Goal: Task Accomplishment & Management: Use online tool/utility

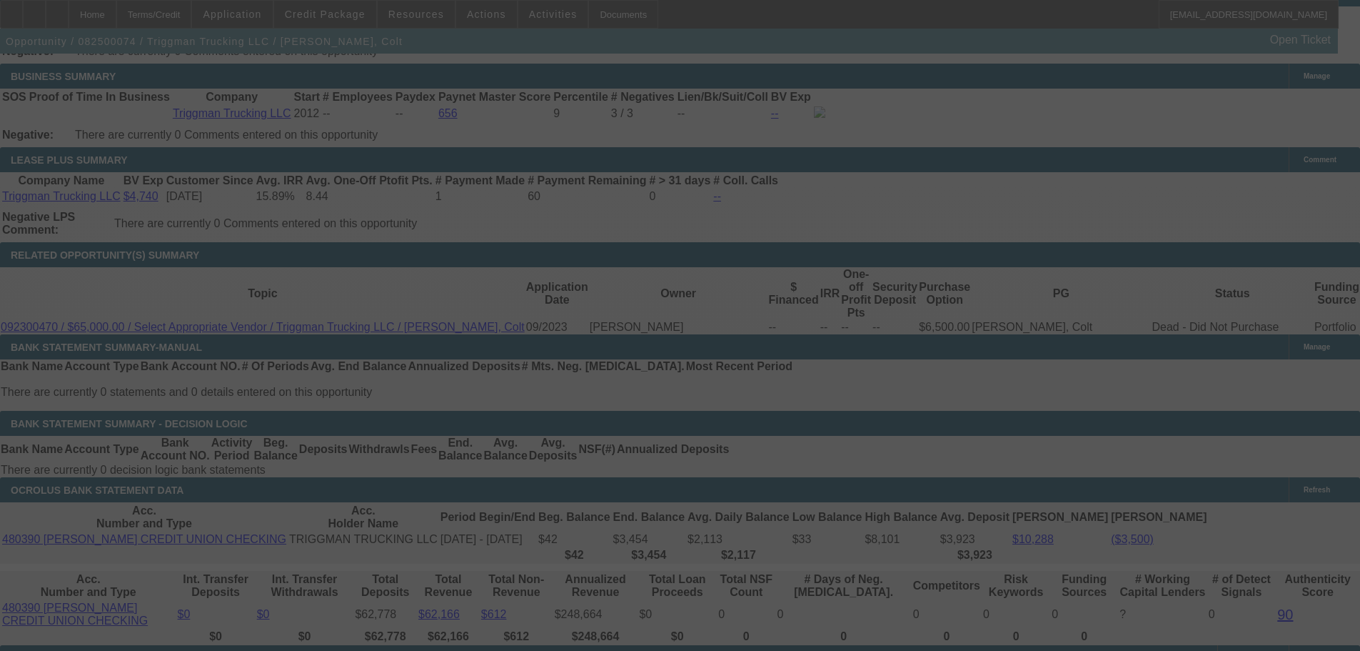
scroll to position [2433, 0]
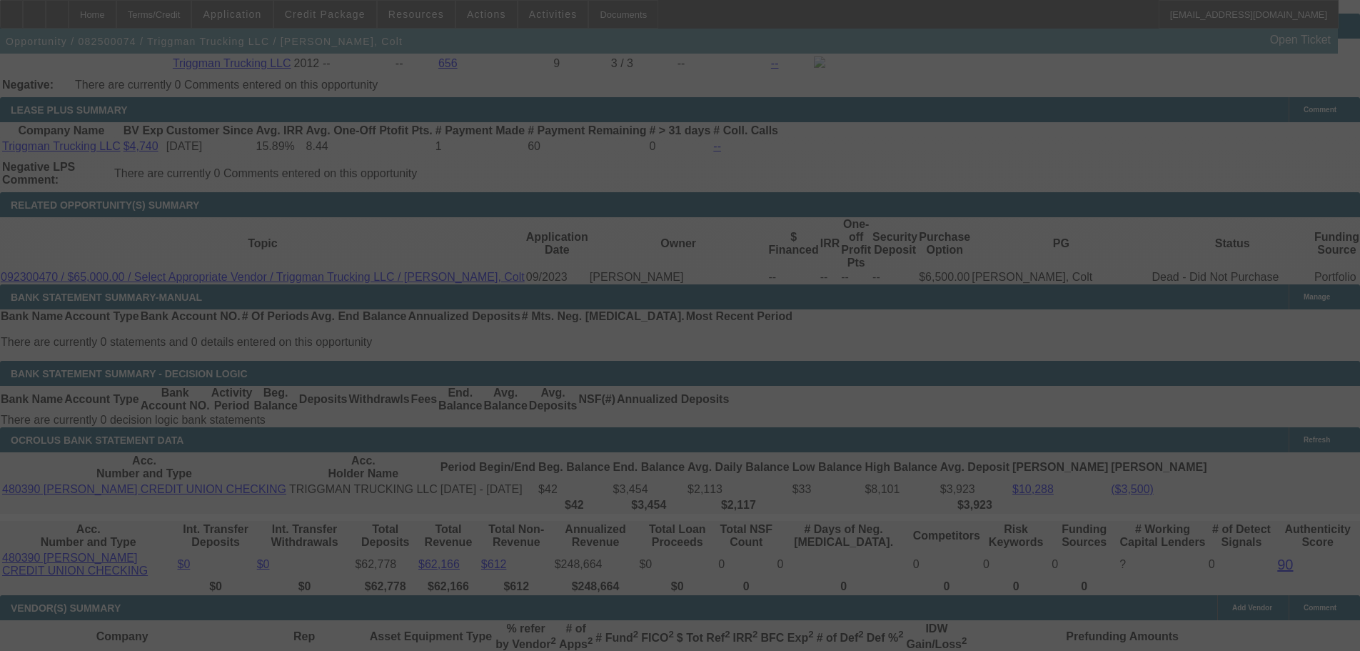
select select "0"
select select "2"
select select "0"
select select "6"
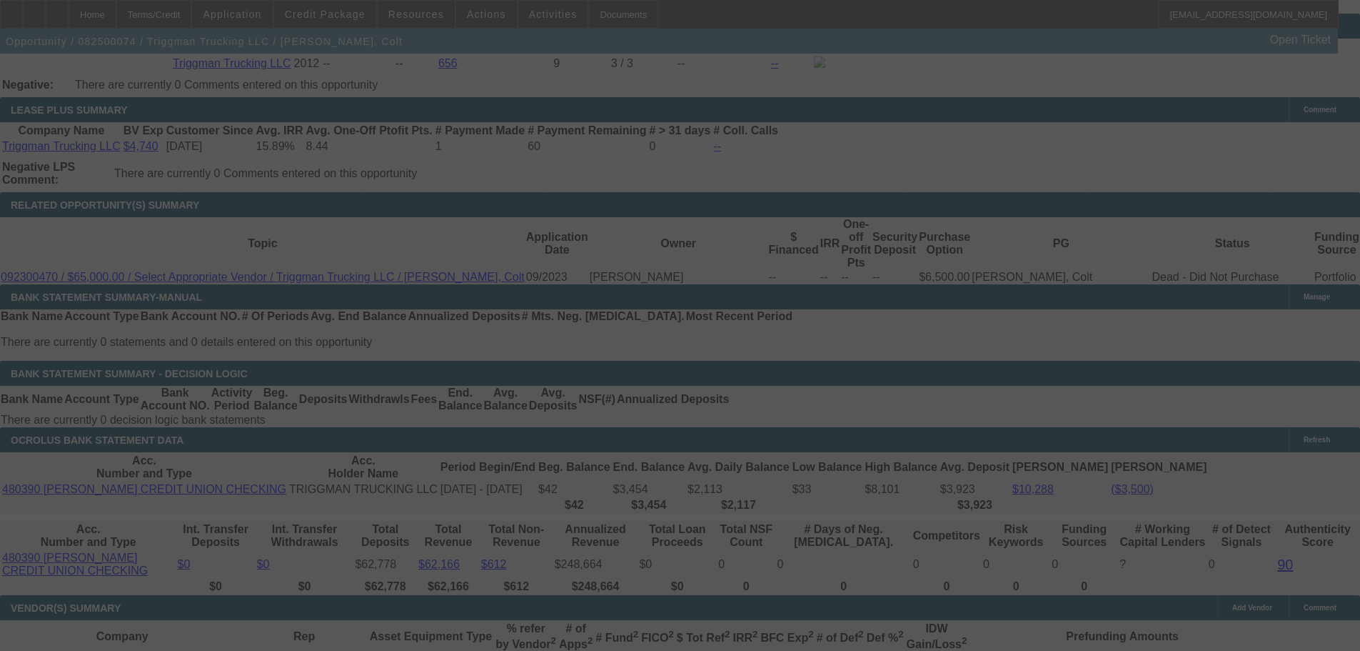
select select "0"
select select "2"
select select "0.1"
select select "4"
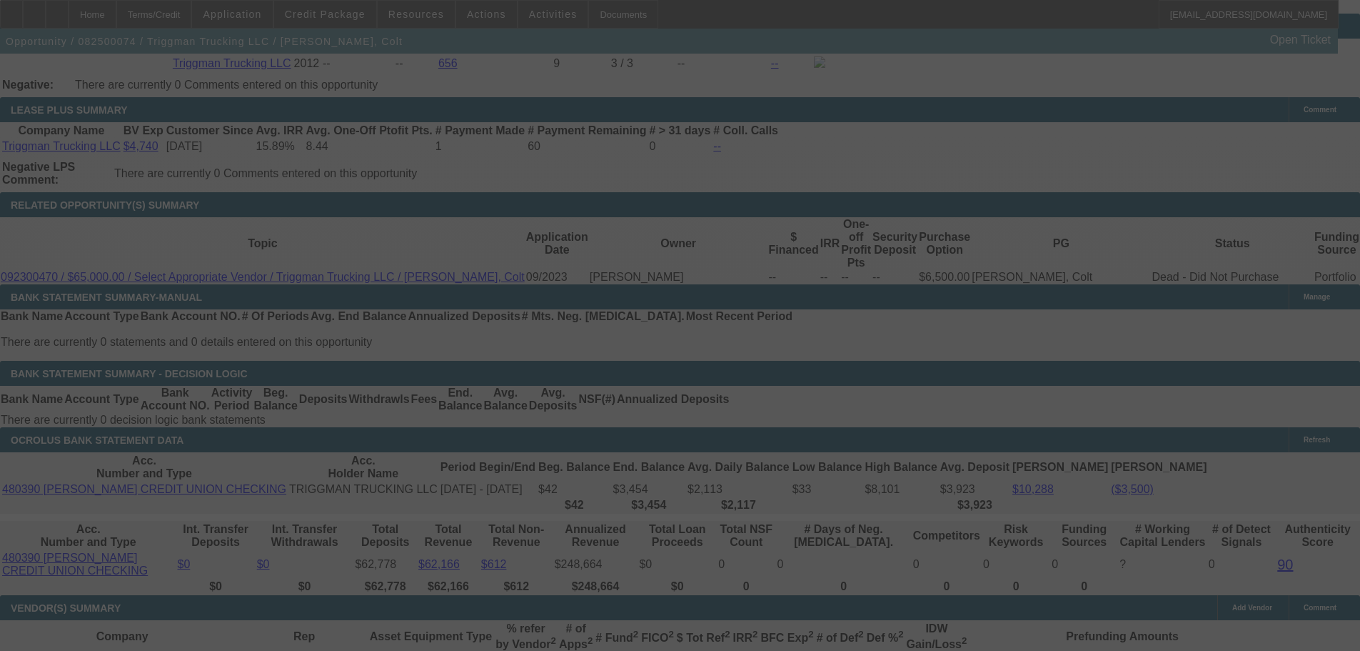
select select "0"
select select "2"
select select "0.1"
select select "4"
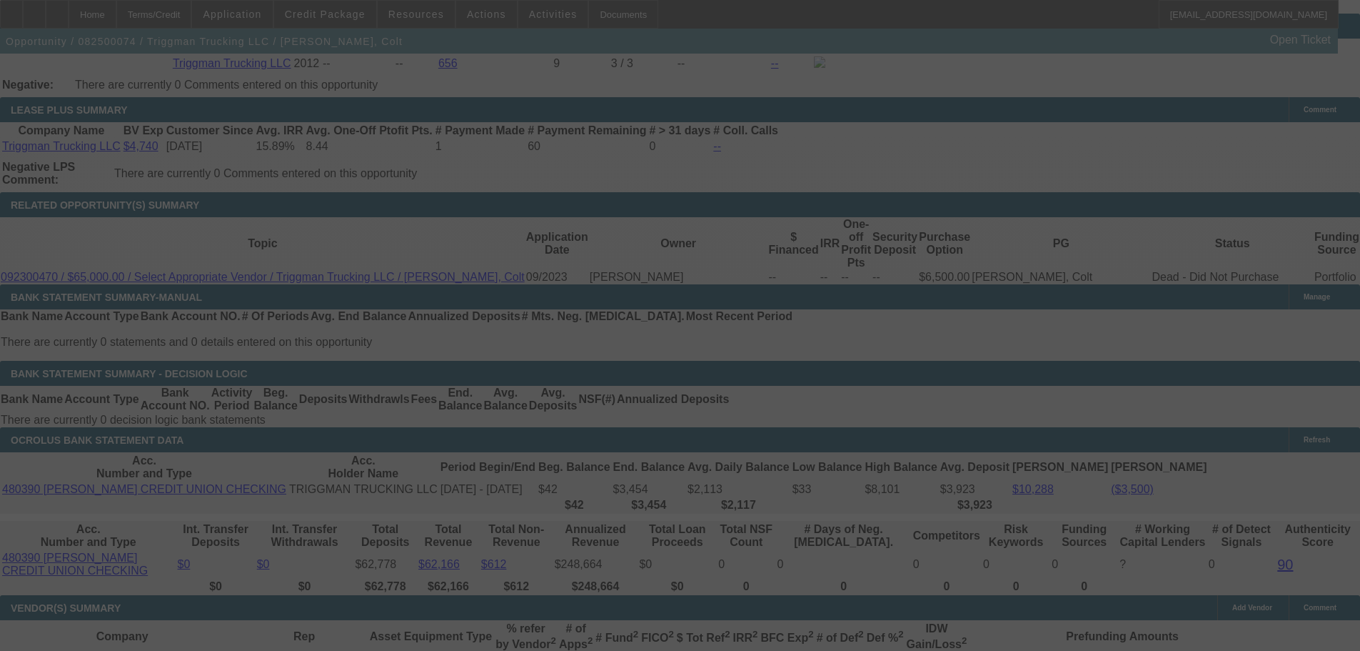
select select "0"
select select "2"
select select "0.1"
select select "4"
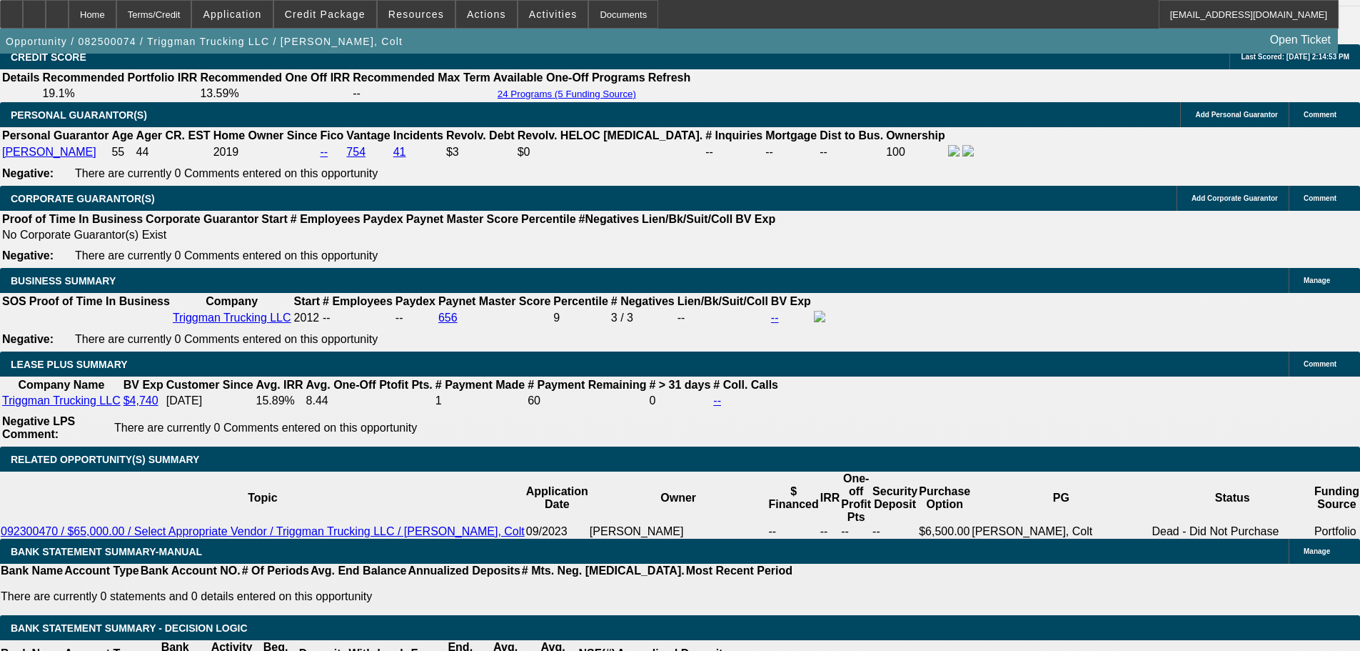
scroll to position [2213, 0]
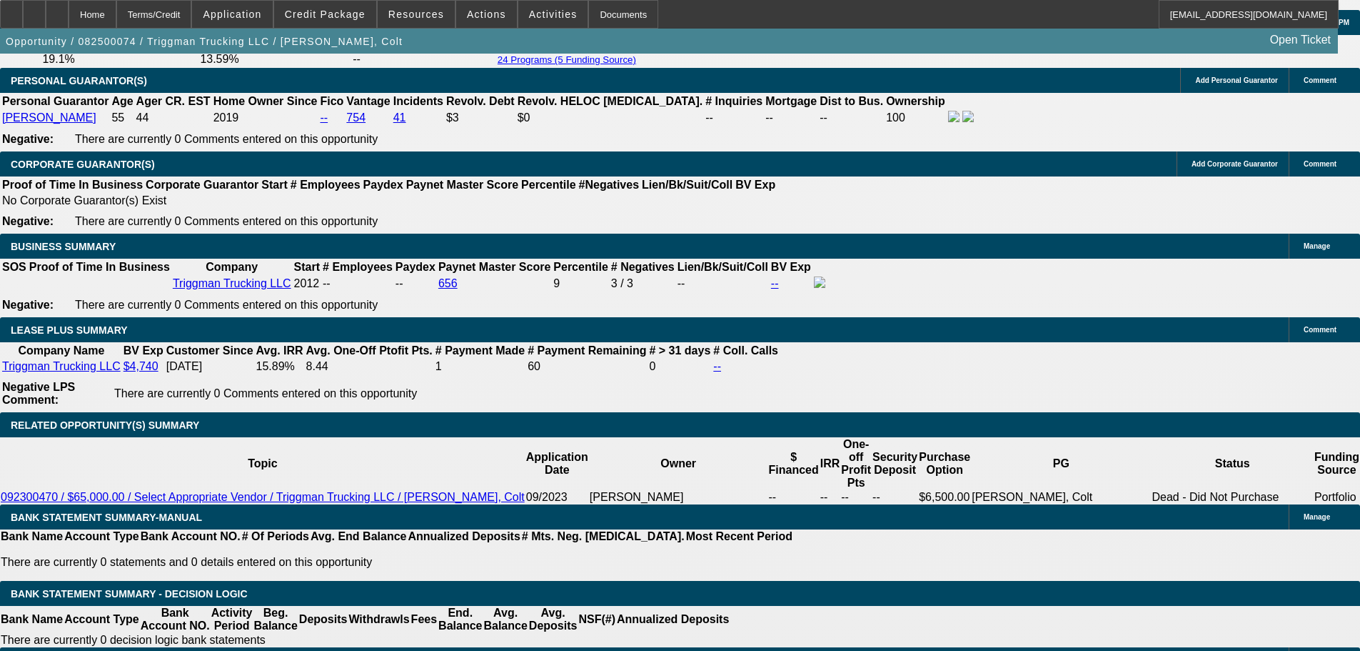
drag, startPoint x: 454, startPoint y: 540, endPoint x: 528, endPoint y: 541, distance: 73.6
click at [604, 11] on div "Documents" at bounding box center [623, 14] width 70 height 29
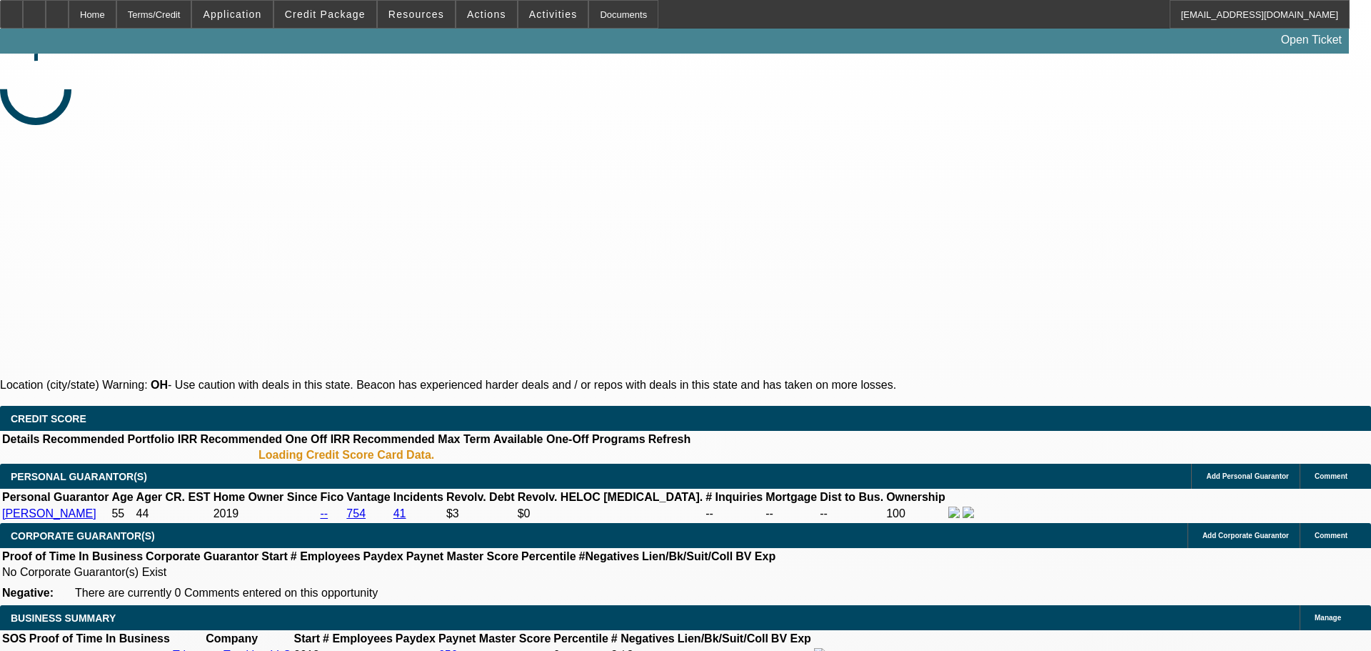
select select "0"
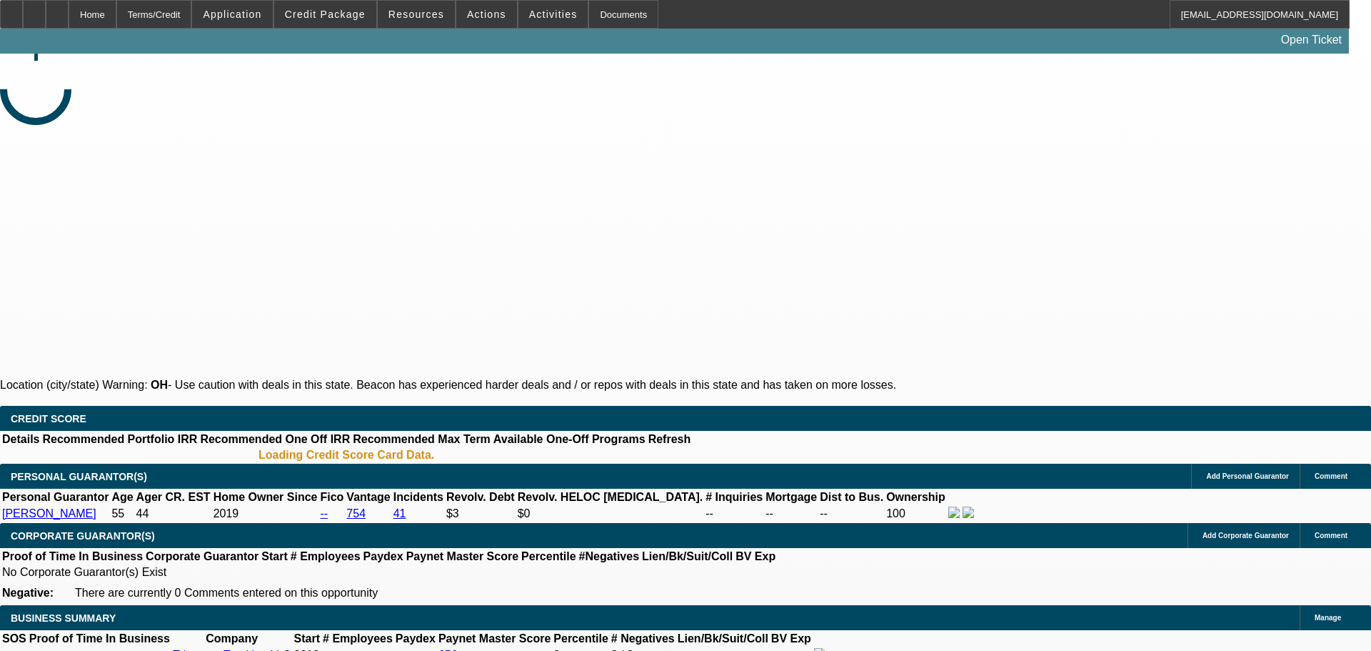
select select "0.1"
select select "0"
select select "0.1"
select select "0"
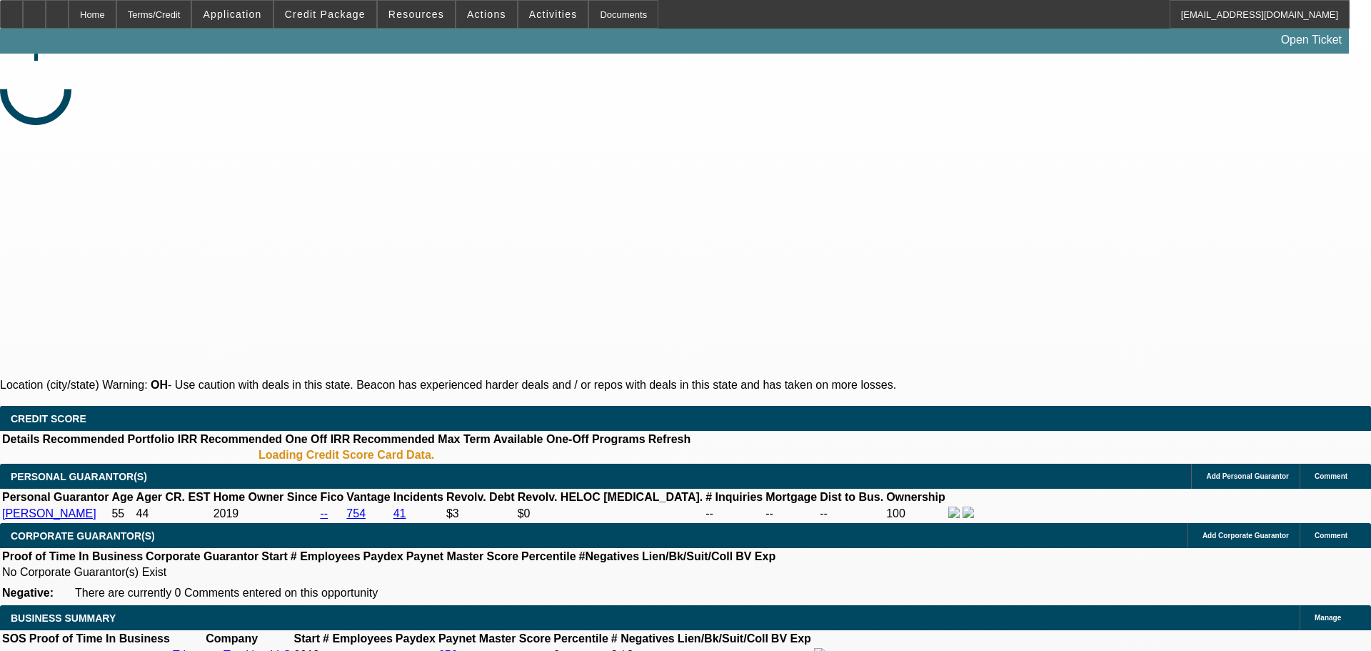
select select "0"
select select "0.1"
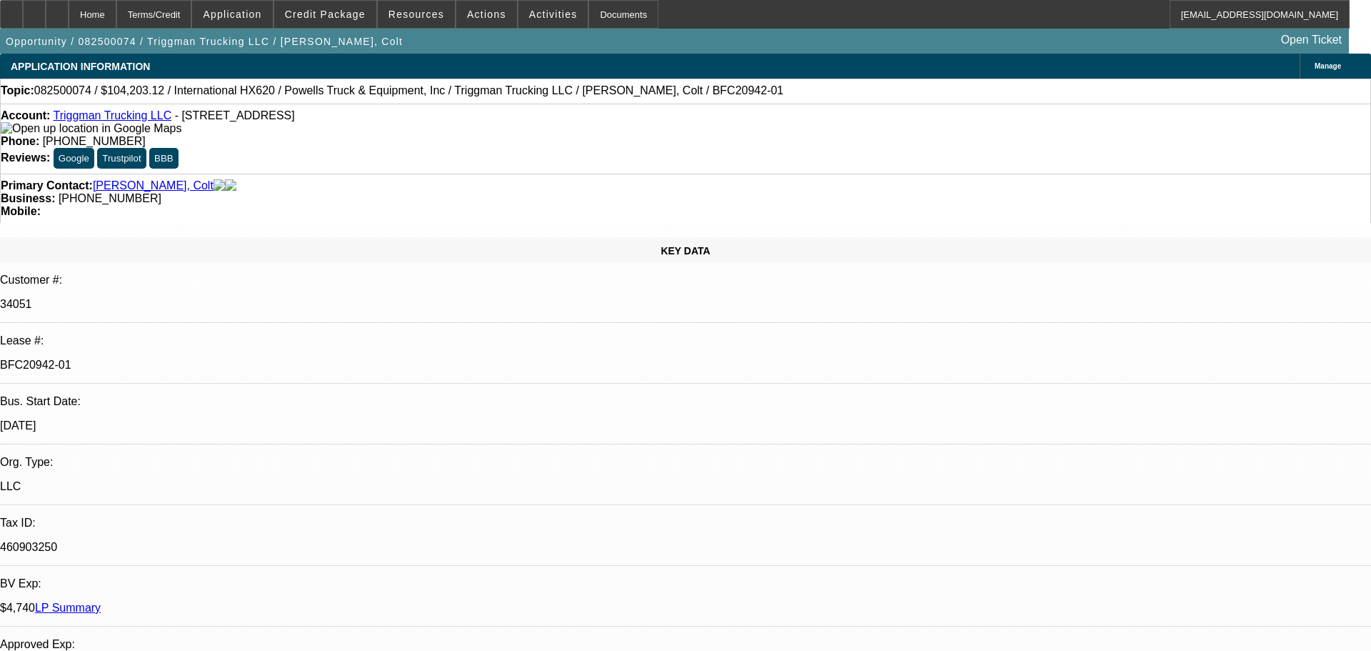
select select "1"
select select "2"
select select "6"
select select "1"
select select "2"
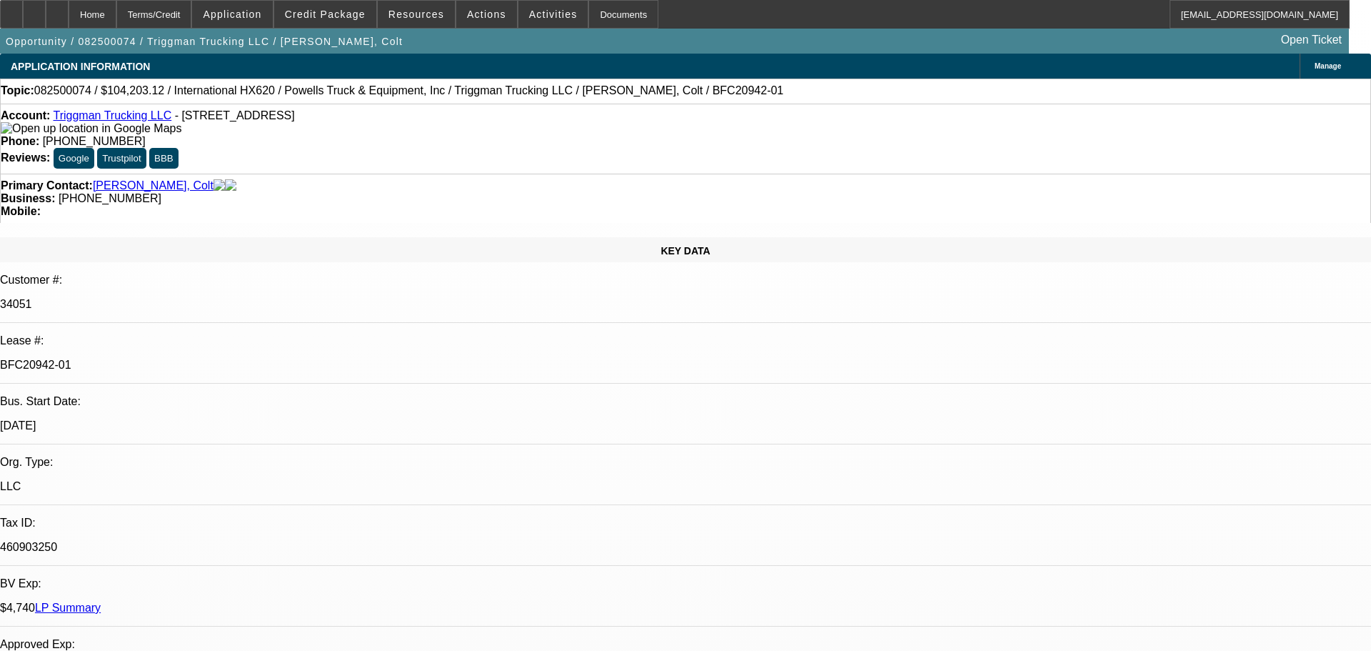
select select "4"
select select "1"
select select "2"
select select "4"
select select "1"
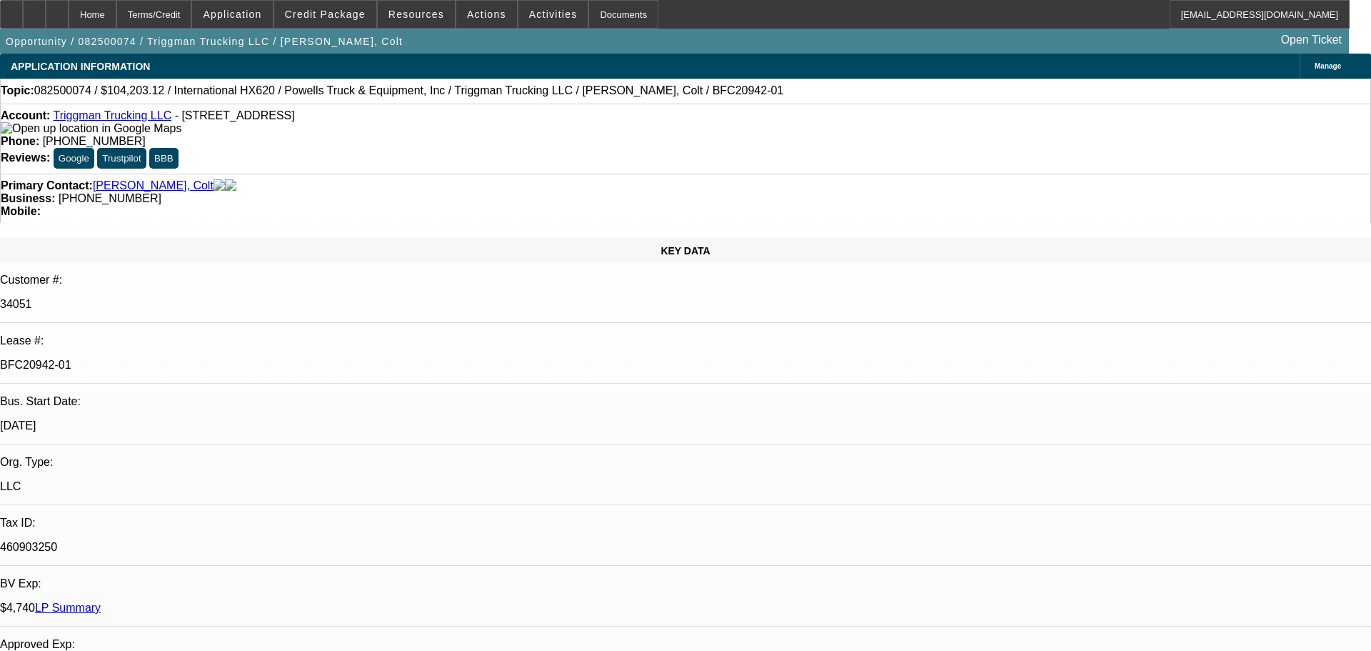
select select "2"
select select "4"
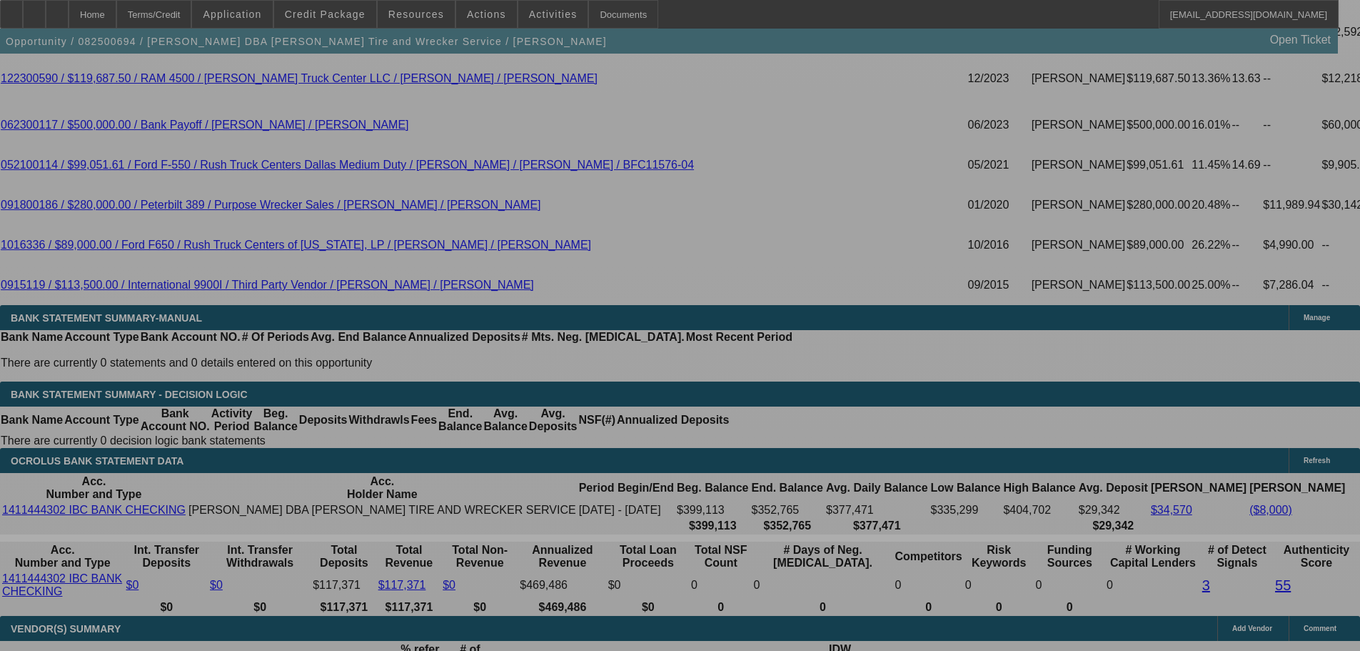
select select "0"
select select "2"
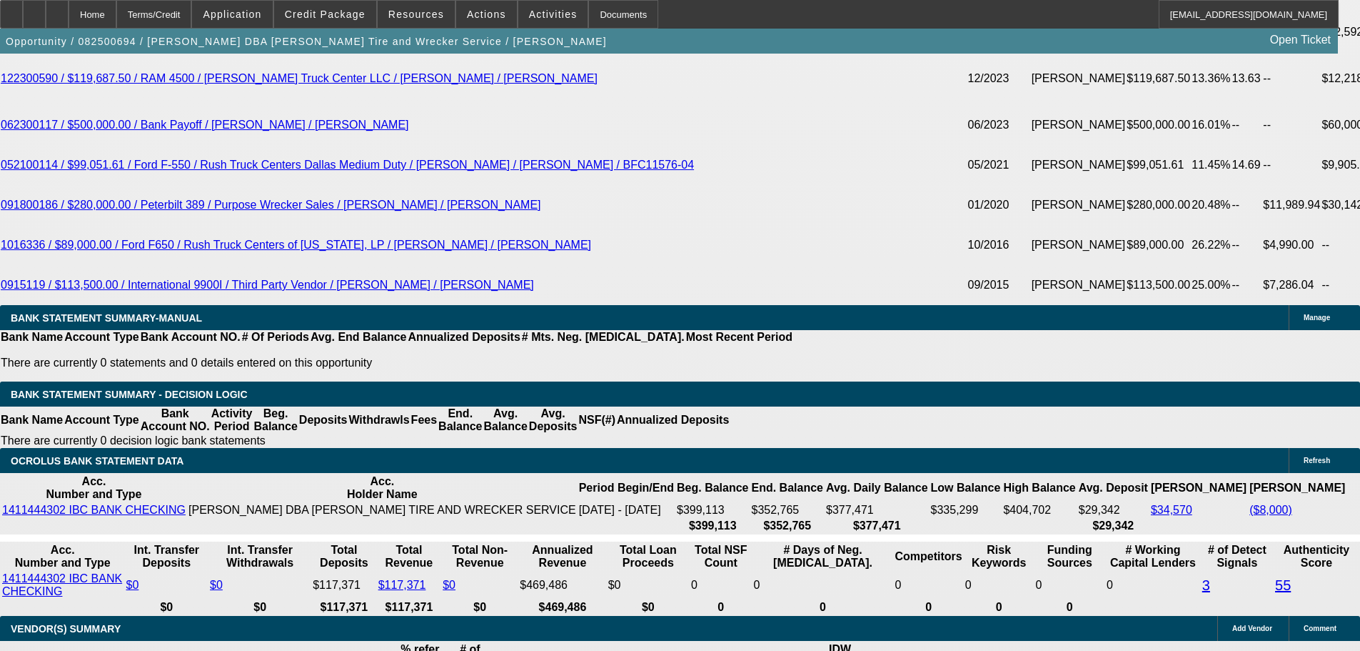
select select "0"
select select "6"
select select "0"
select select "2"
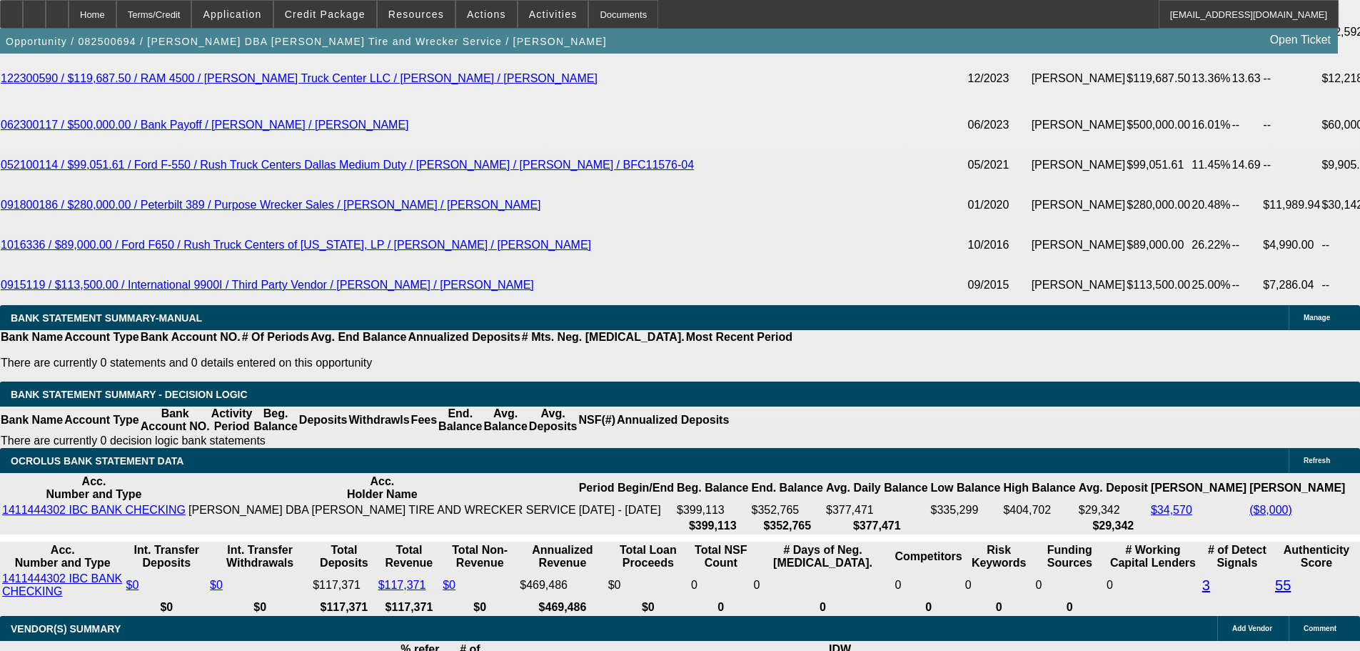
select select "0"
select select "6"
select select "0"
select select "2"
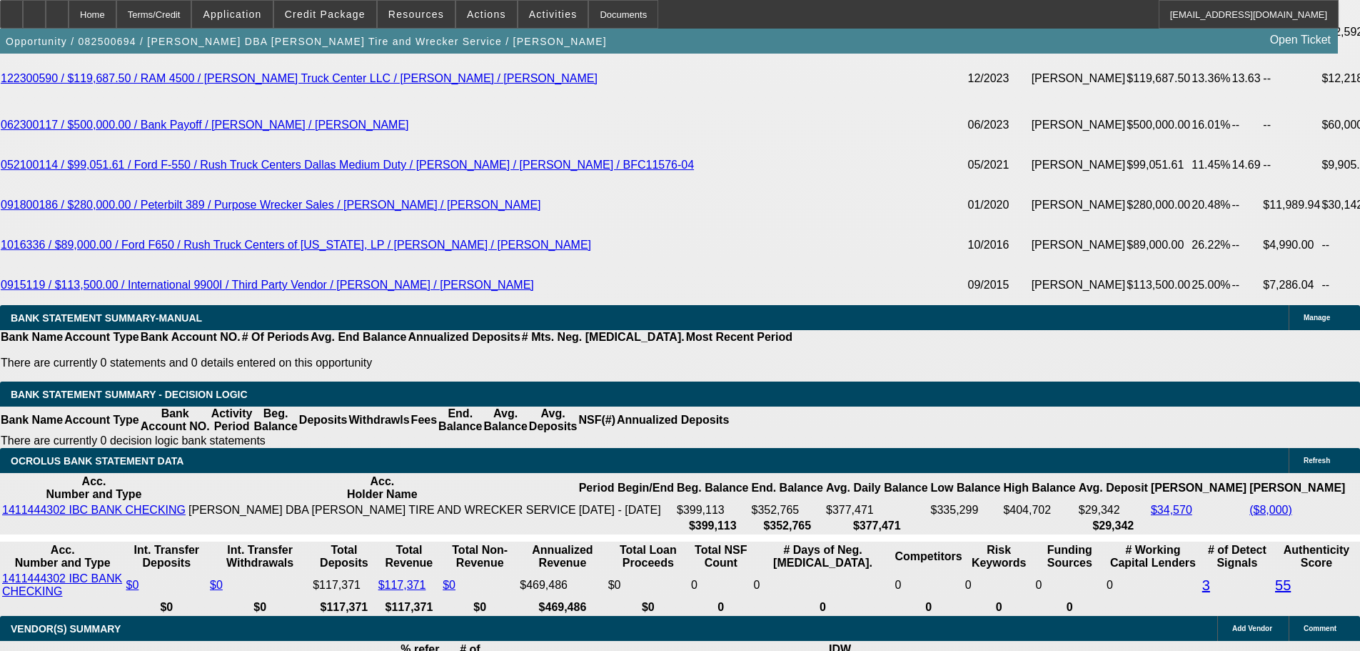
select select "0"
select select "6"
select select "0"
select select "2"
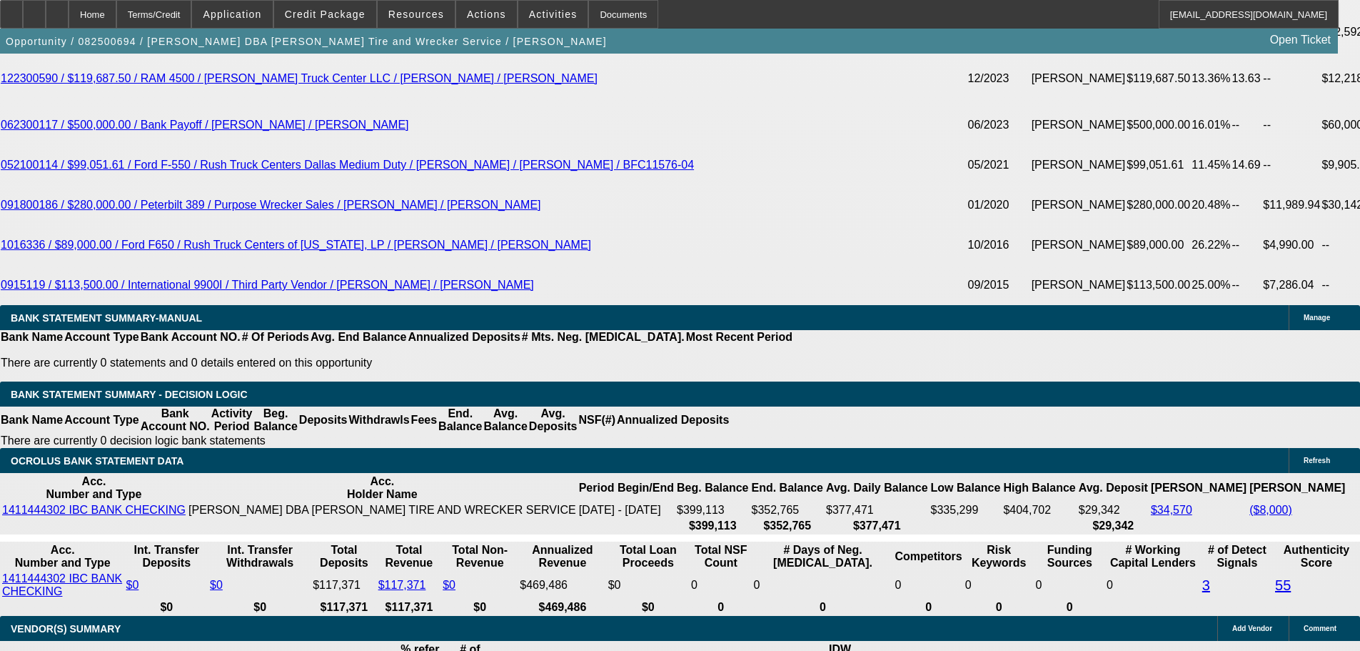
select select "0.1"
select select "4"
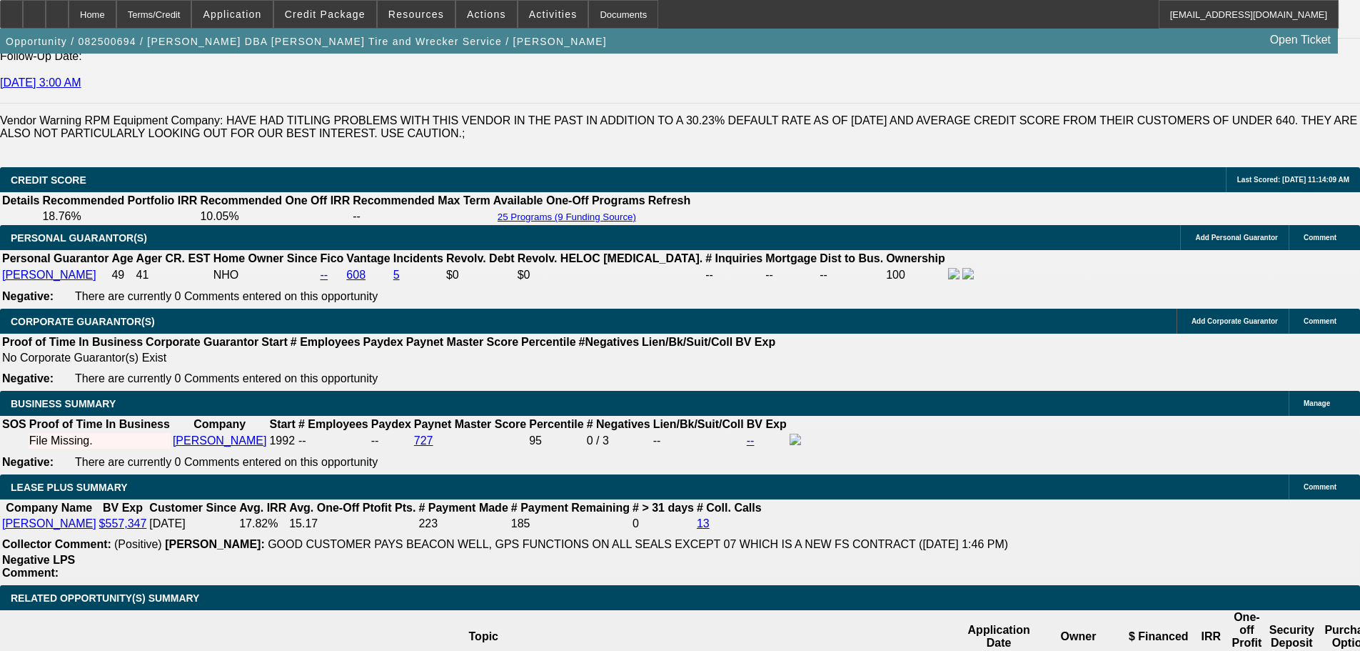
scroll to position [2093, 0]
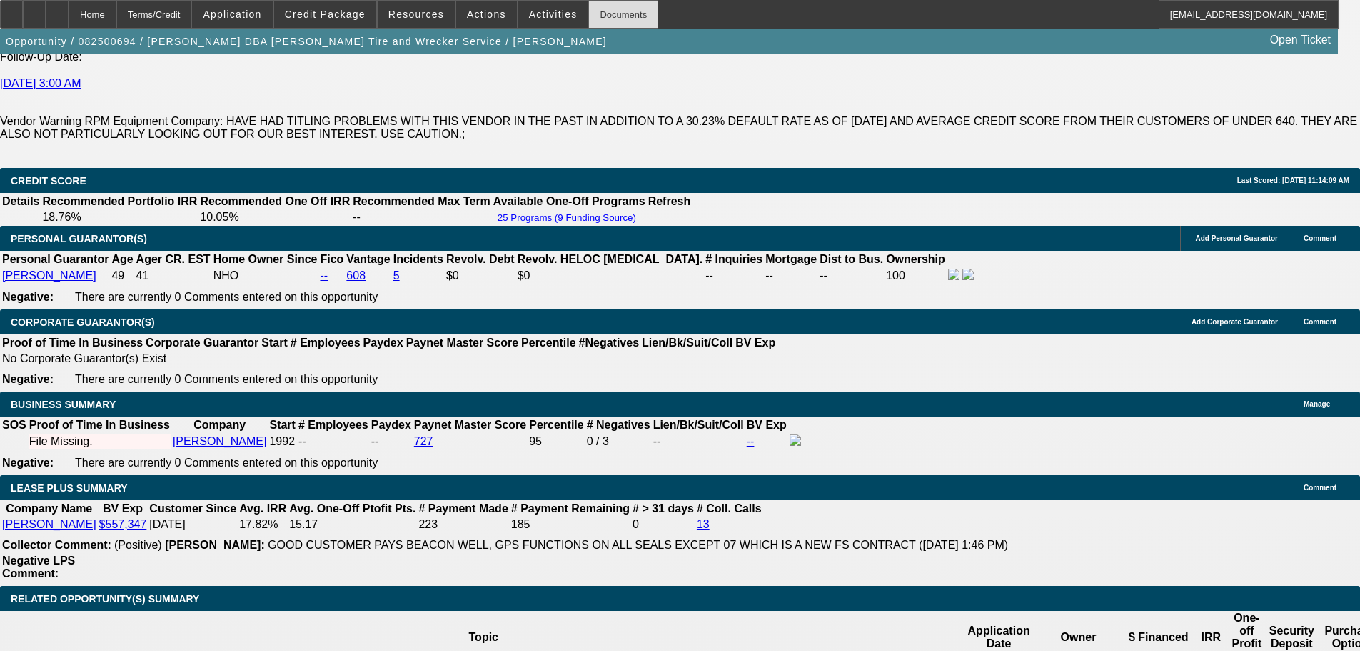
click at [593, 11] on div "Documents" at bounding box center [623, 14] width 70 height 29
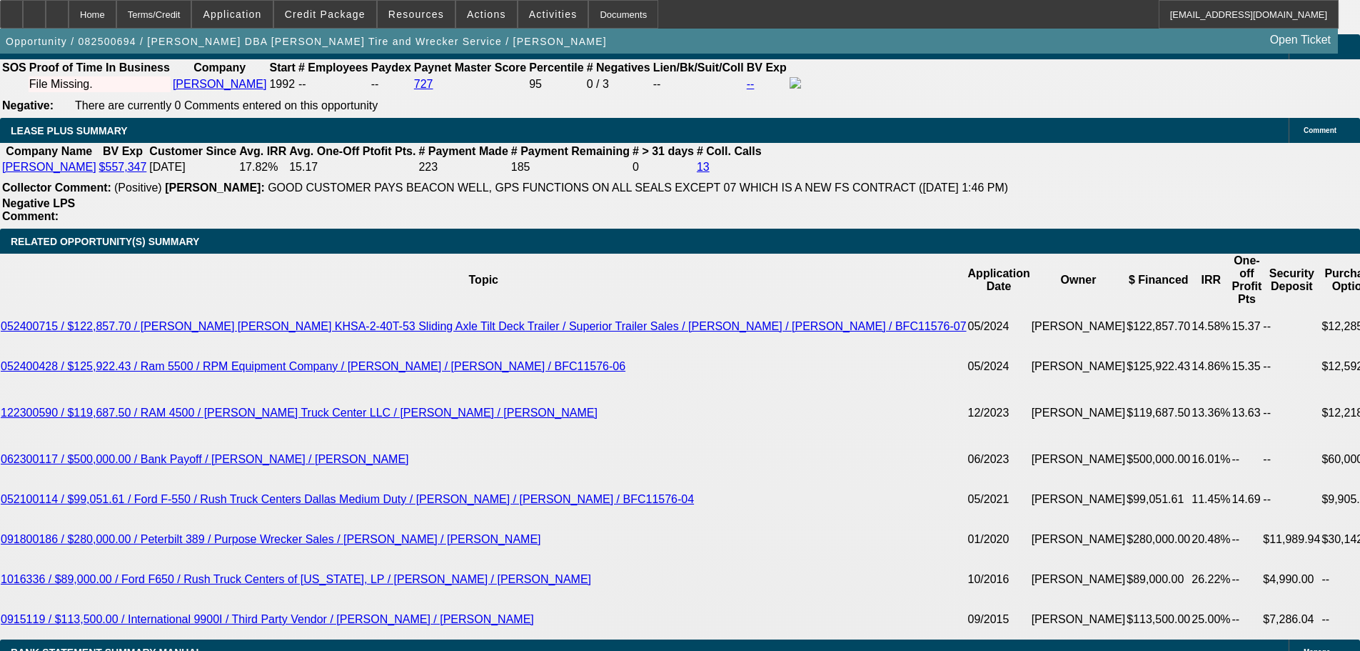
scroll to position [2378, 0]
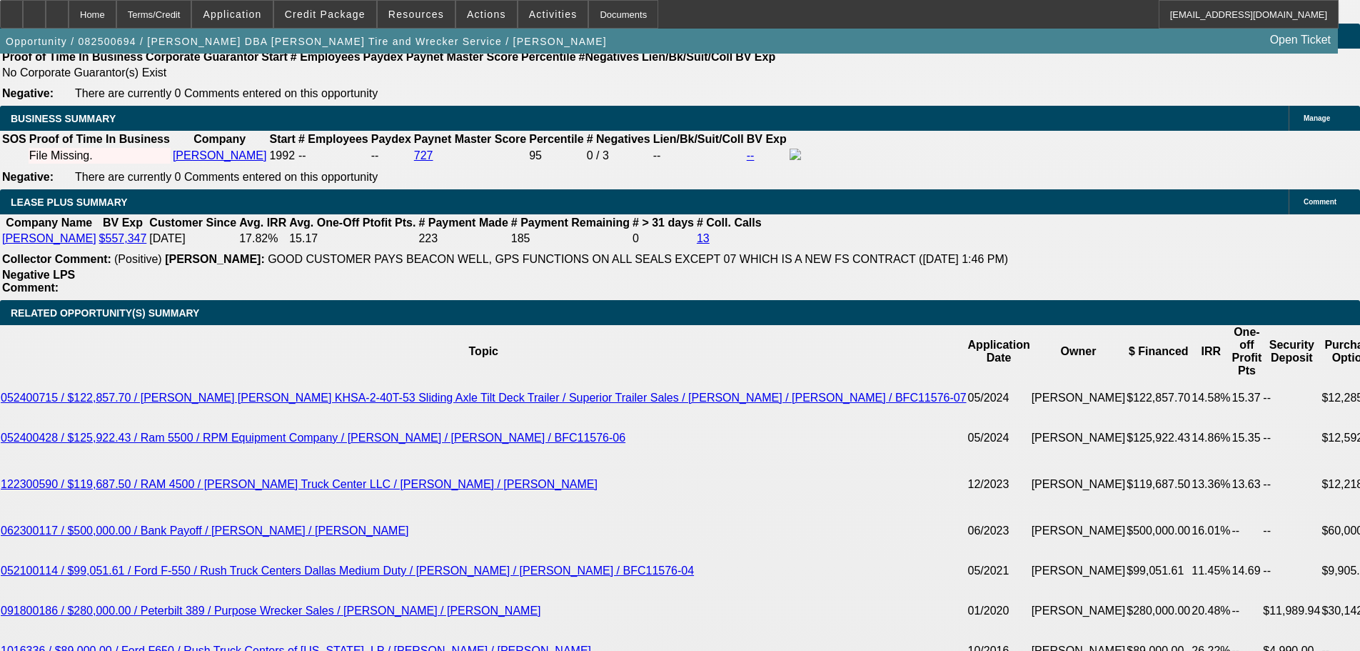
drag, startPoint x: 301, startPoint y: 389, endPoint x: 351, endPoint y: 391, distance: 49.3
copy p "$157,277.74"
drag, startPoint x: 209, startPoint y: 500, endPoint x: 260, endPoint y: 497, distance: 51.5
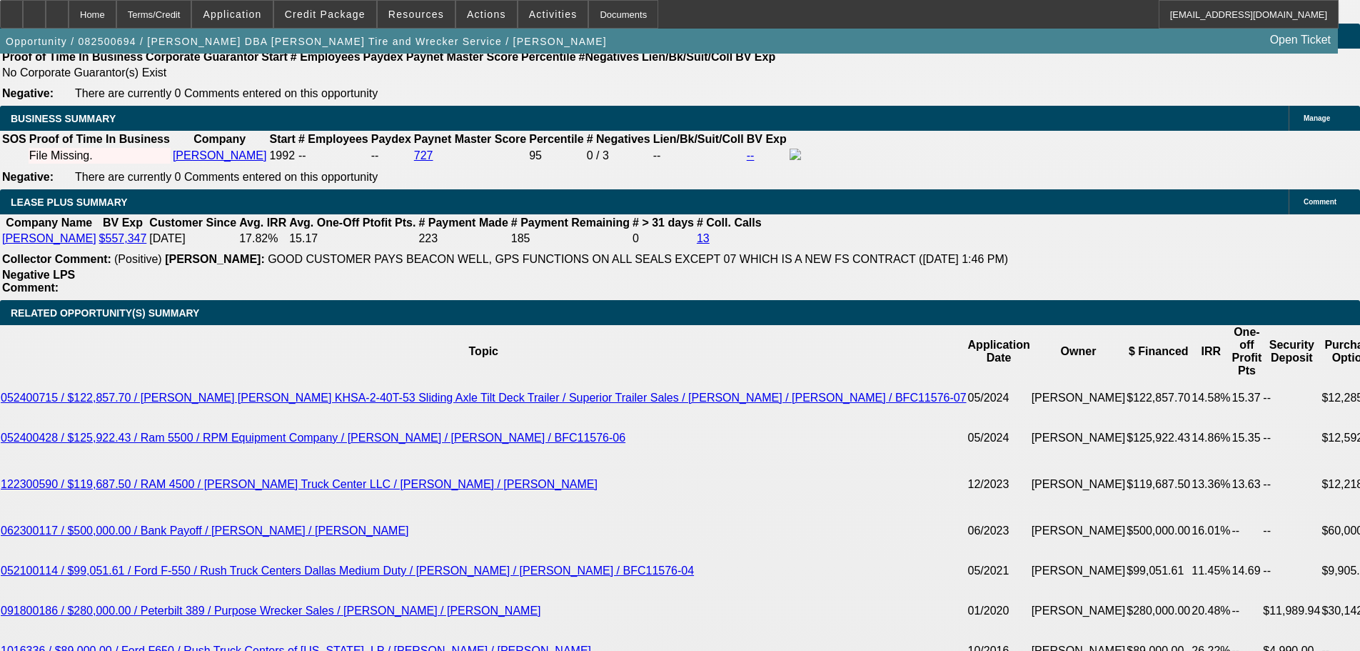
drag, startPoint x: 260, startPoint y: 497, endPoint x: 221, endPoint y: 496, distance: 39.3
drag, startPoint x: 297, startPoint y: 223, endPoint x: 352, endPoint y: 223, distance: 55.0
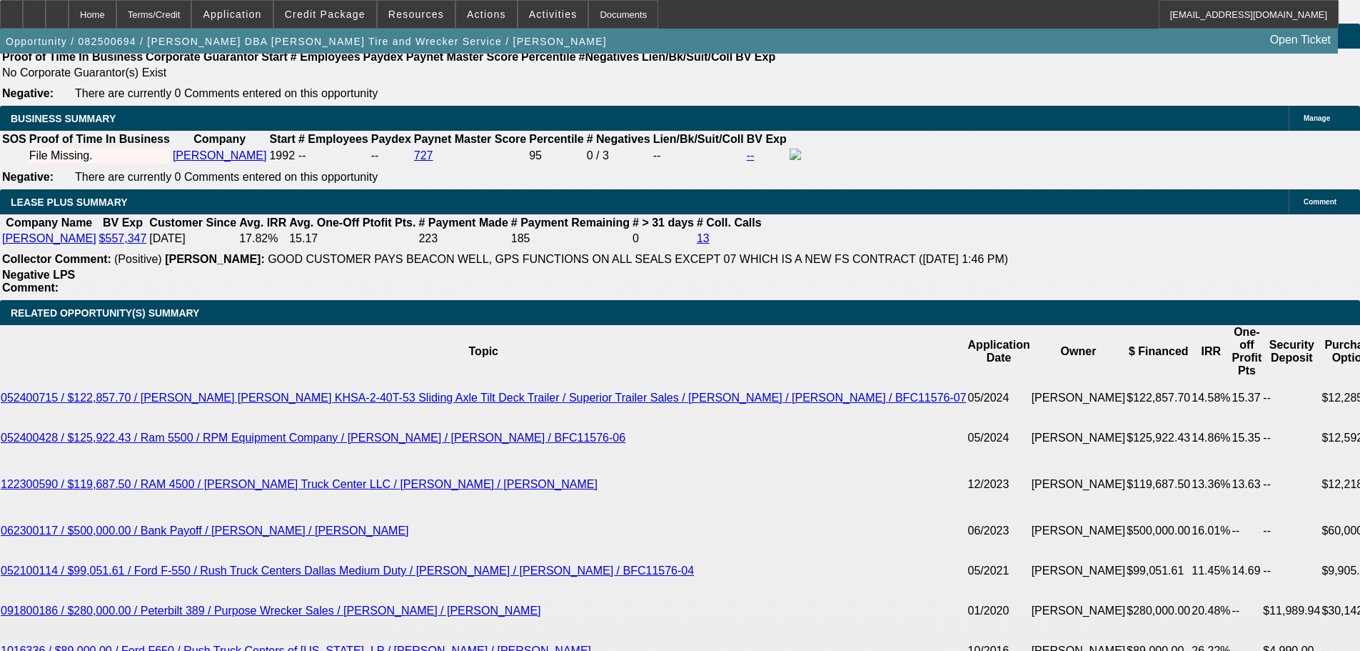
drag, startPoint x: 211, startPoint y: 495, endPoint x: 255, endPoint y: 495, distance: 44.3
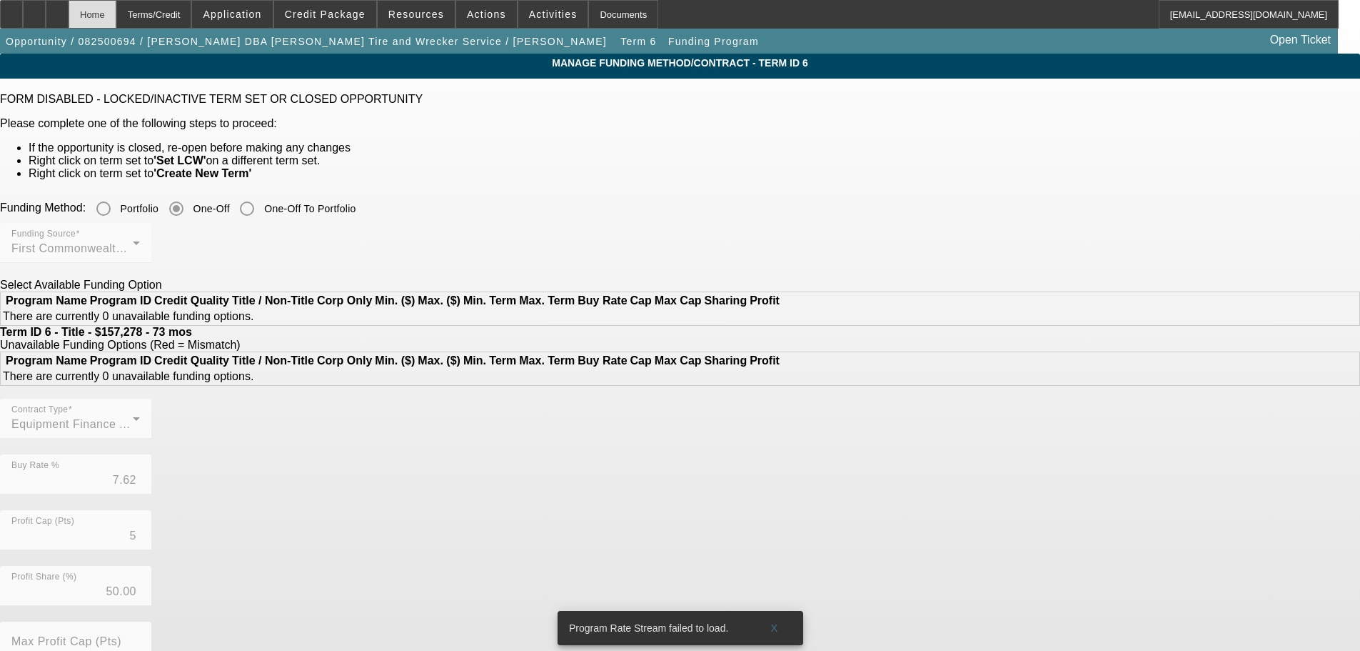
click at [116, 18] on div "Home" at bounding box center [93, 14] width 48 height 29
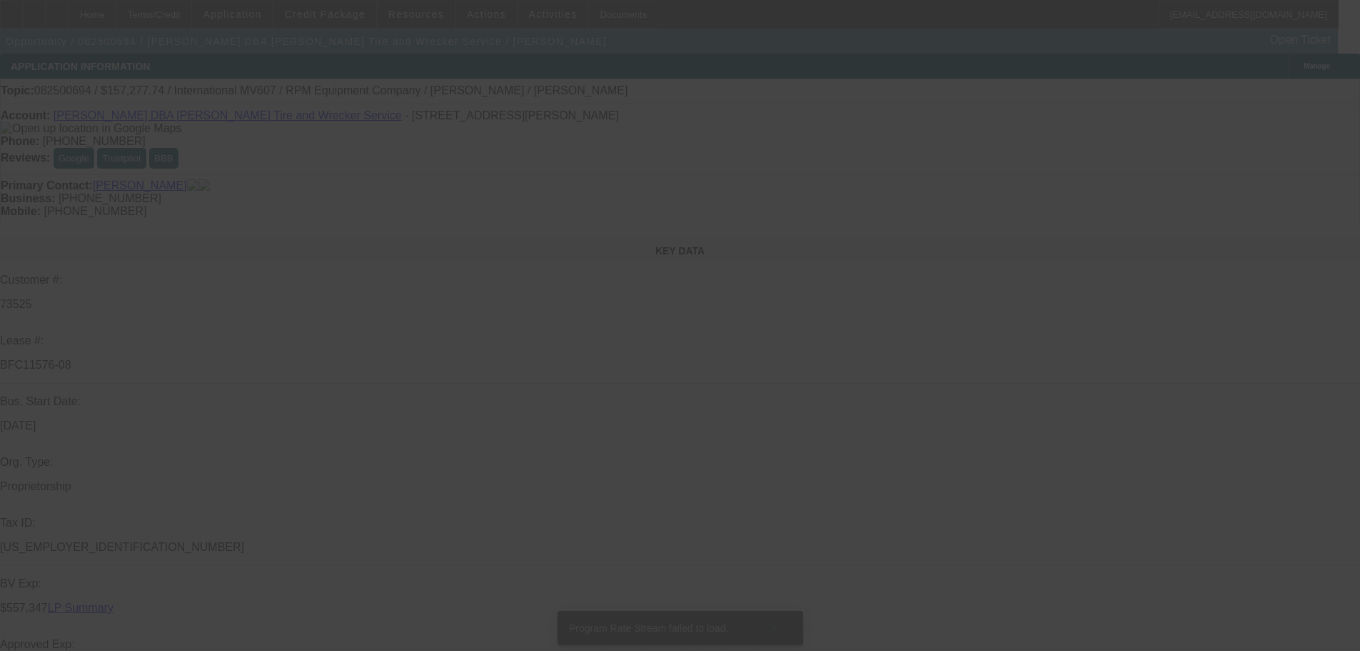
select select "0"
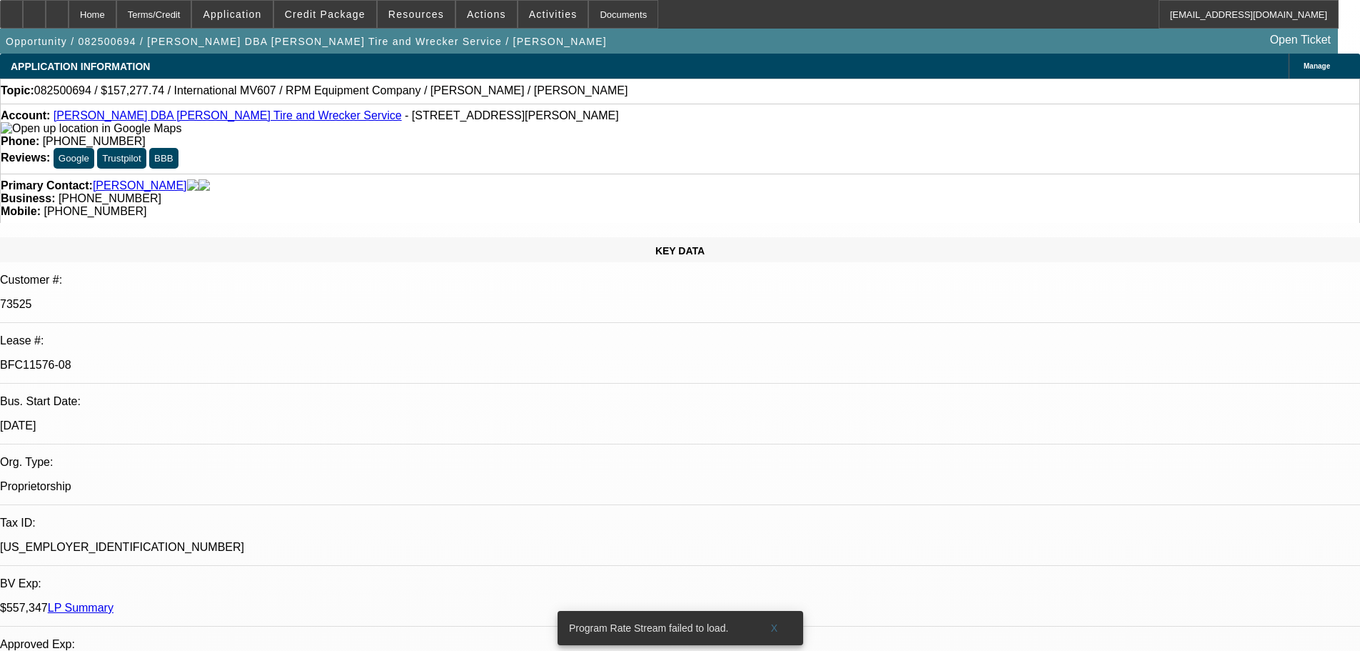
select select "0"
select select "2"
select select "0"
select select "6"
select select "0"
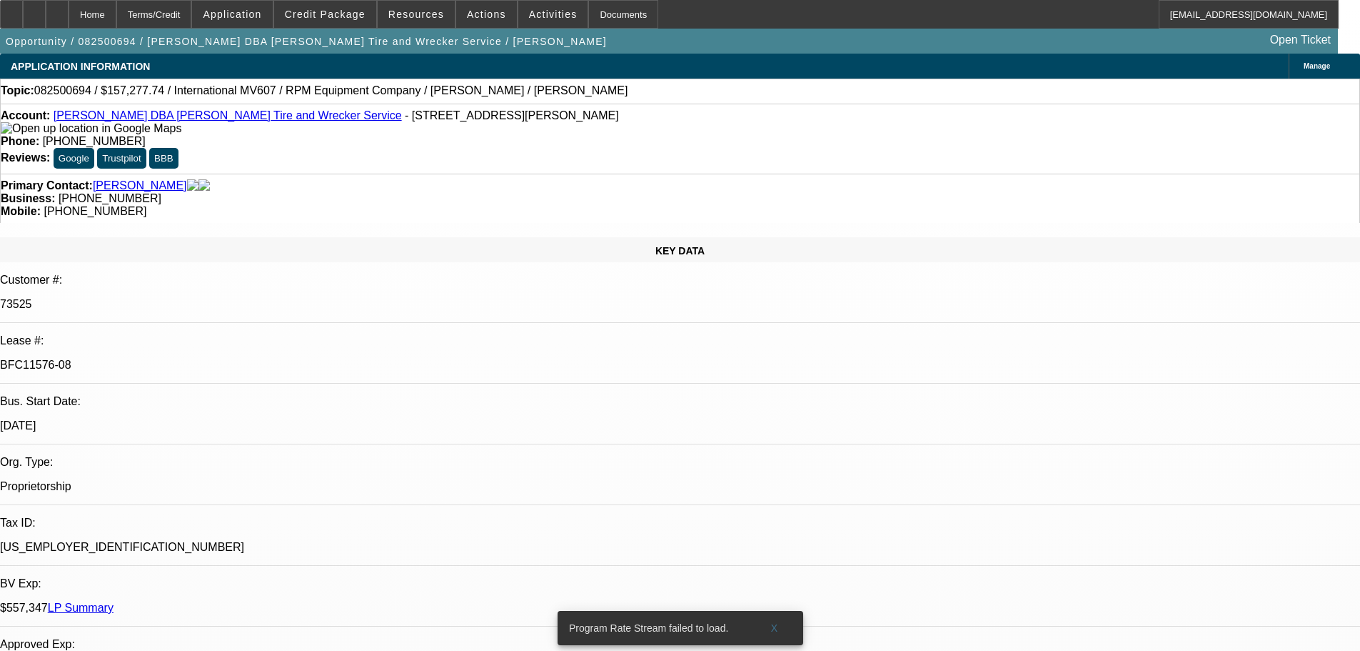
select select "0"
select select "2"
select select "0"
select select "6"
select select "0"
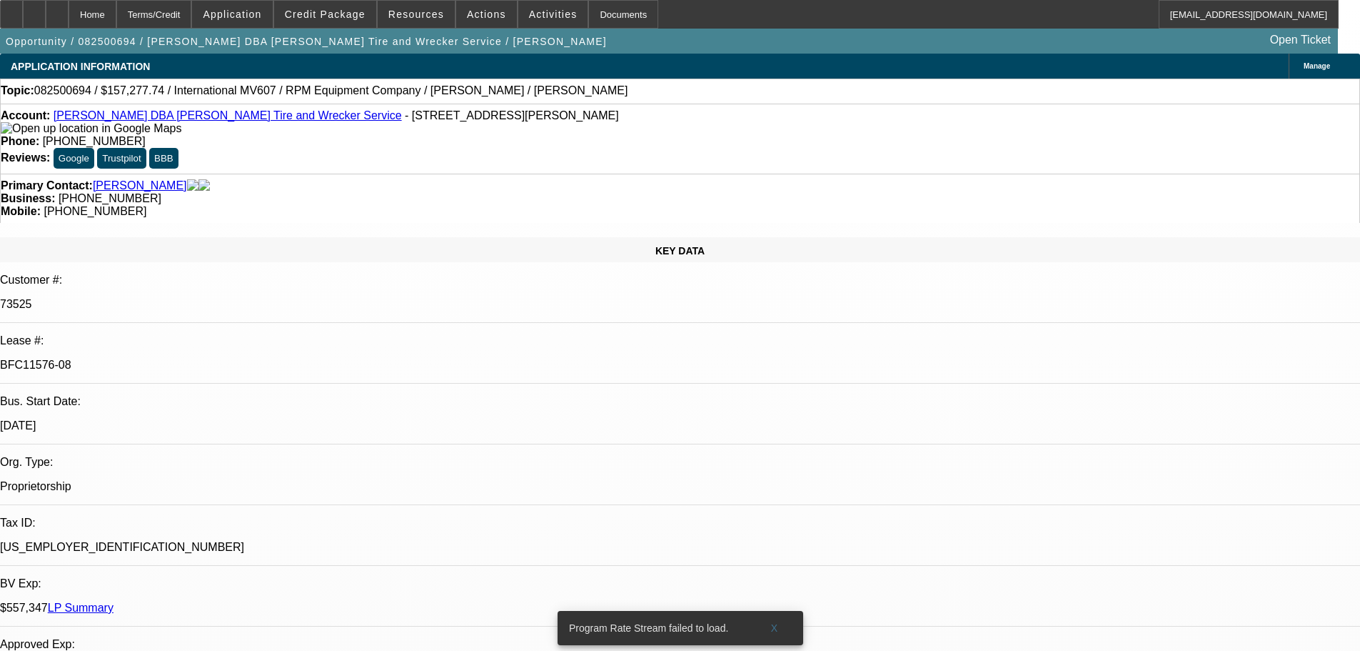
select select "0"
select select "2"
select select "0"
select select "6"
select select "0"
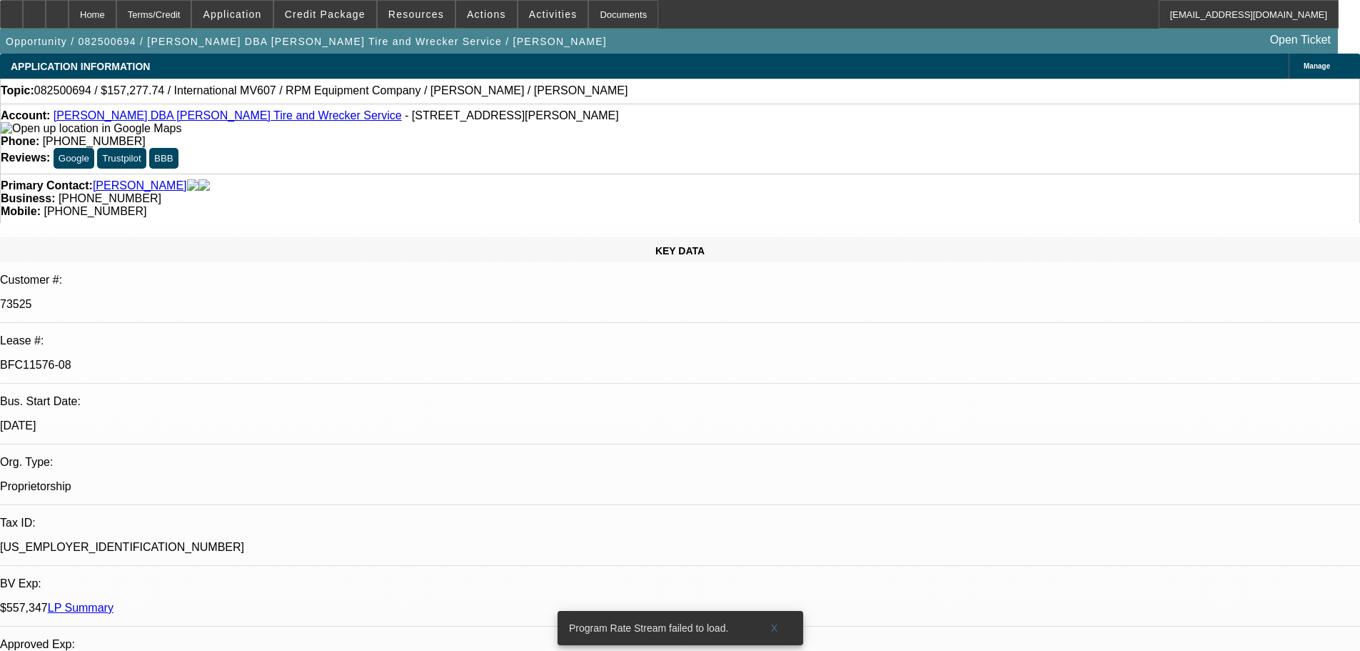
select select "0"
select select "2"
select select "0.1"
select select "4"
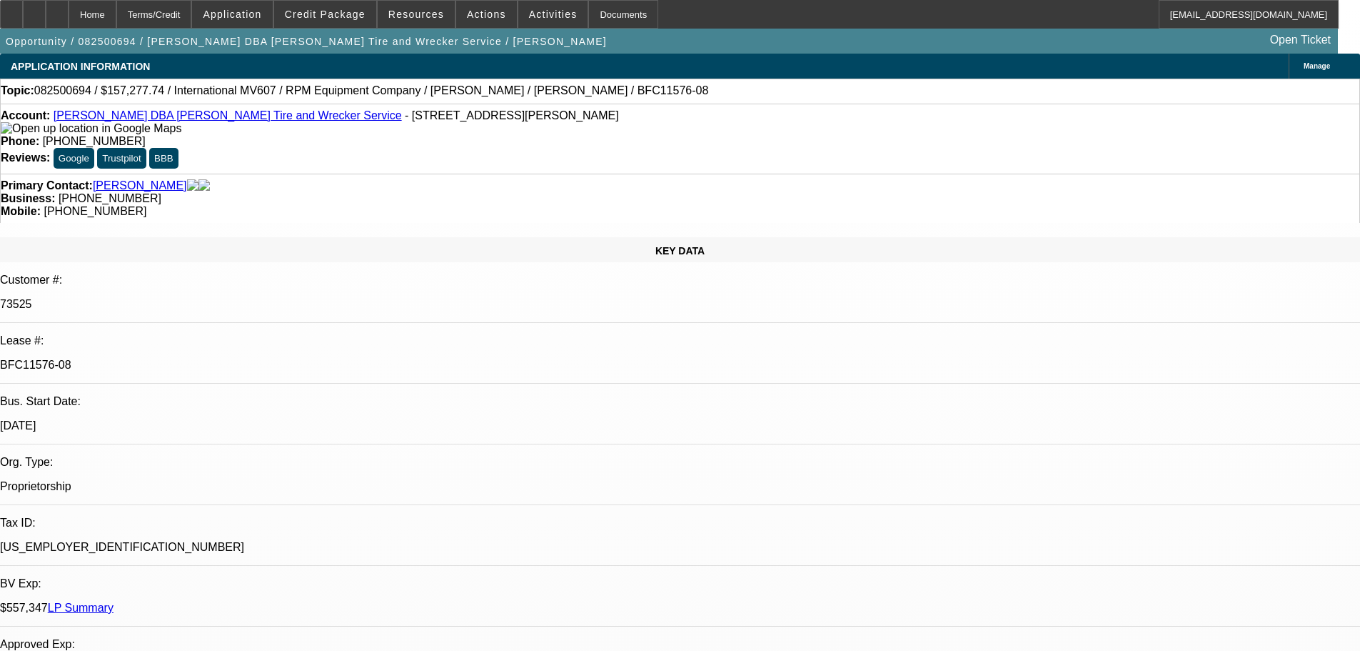
select select "0"
select select "2"
select select "0"
select select "6"
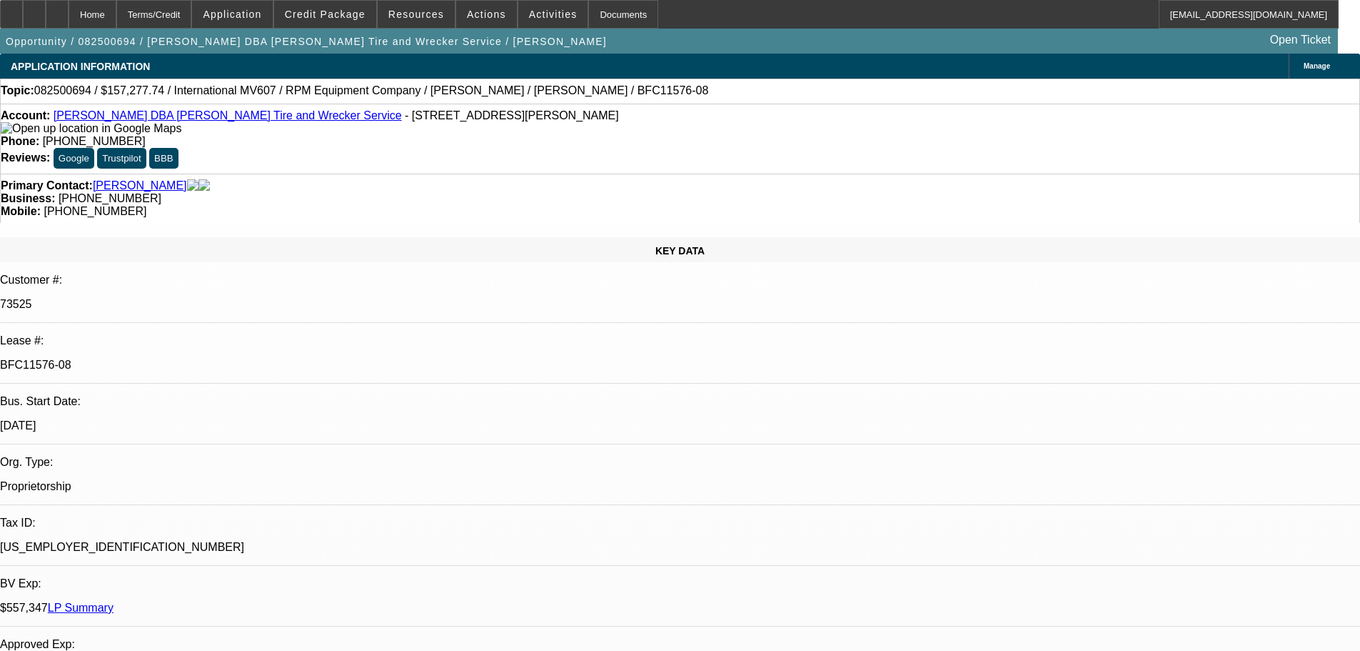
select select "0"
select select "2"
select select "0"
select select "6"
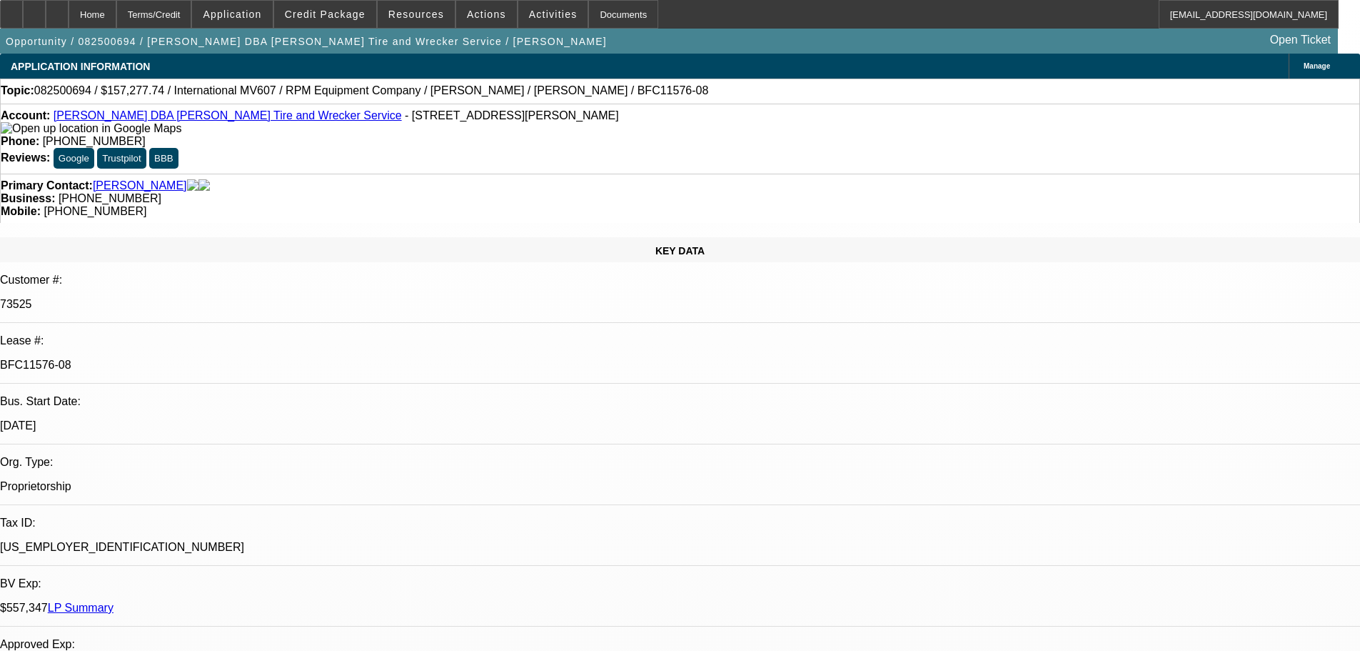
select select "0"
select select "2"
select select "0"
select select "6"
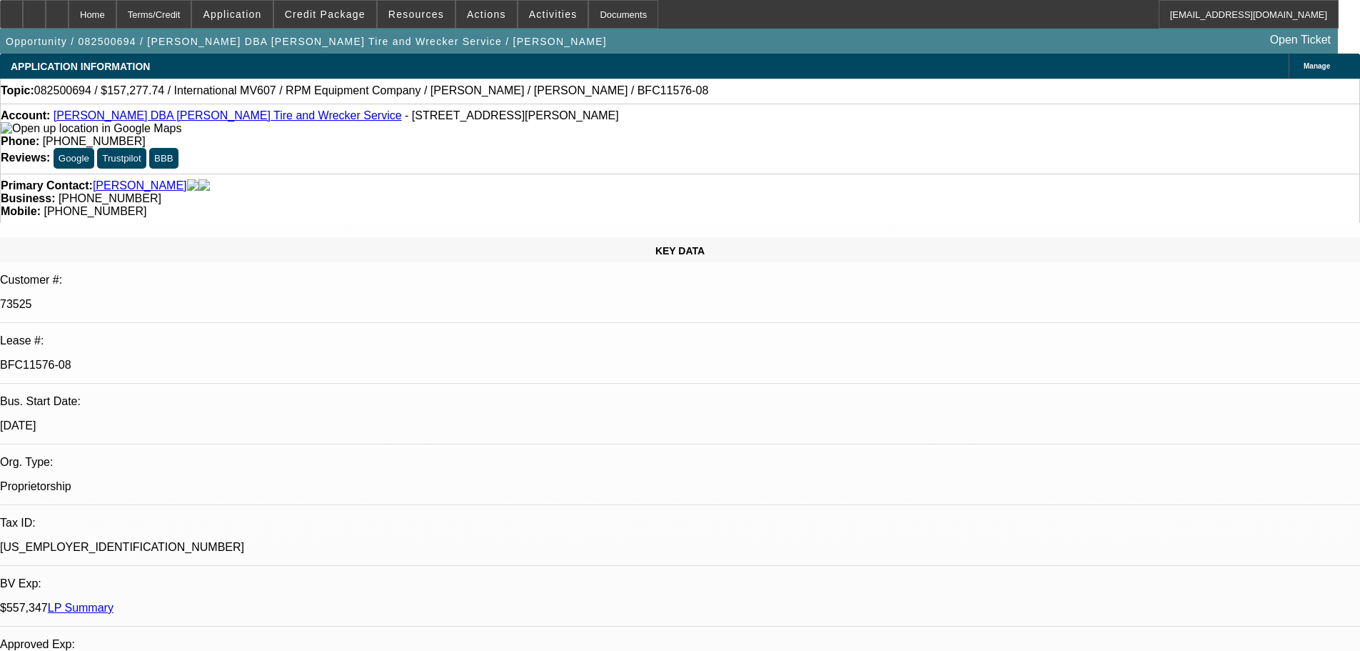
select select "0"
select select "2"
select select "0.1"
select select "4"
